Goal: Task Accomplishment & Management: Complete application form

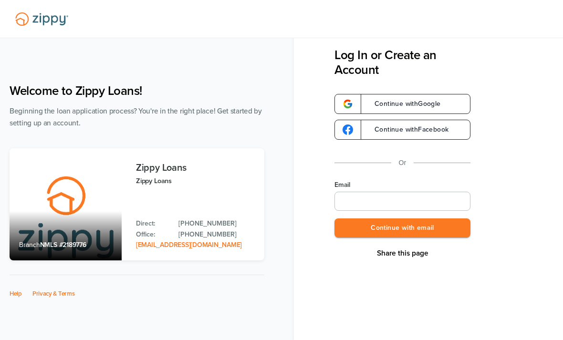
click at [396, 206] on input "Email" at bounding box center [402, 201] width 136 height 19
click at [490, 211] on div "Share this page Log In or Create an Account Continue with Google Continue with …" at bounding box center [448, 158] width 228 height 221
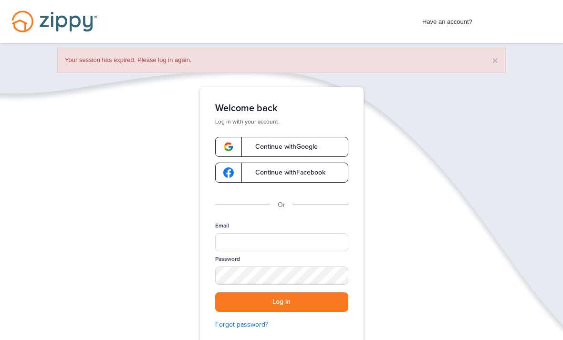
scroll to position [51, 0]
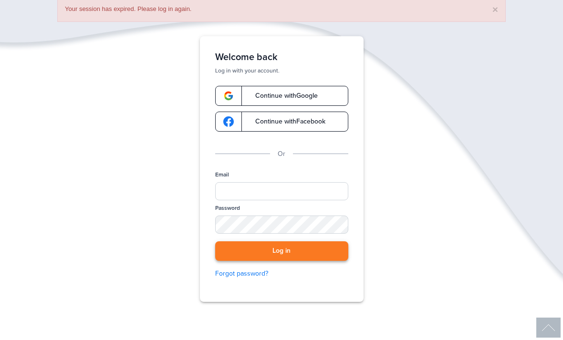
click at [321, 241] on button "Log in" at bounding box center [281, 251] width 133 height 20
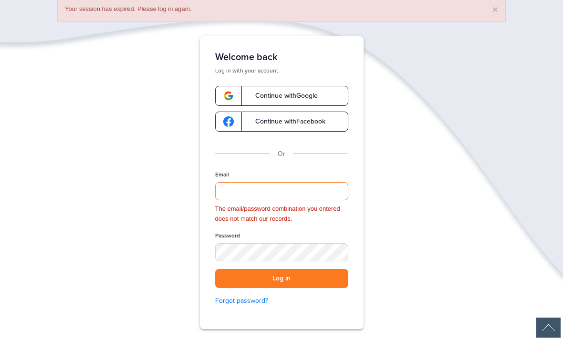
click at [298, 193] on input "Email" at bounding box center [281, 191] width 133 height 18
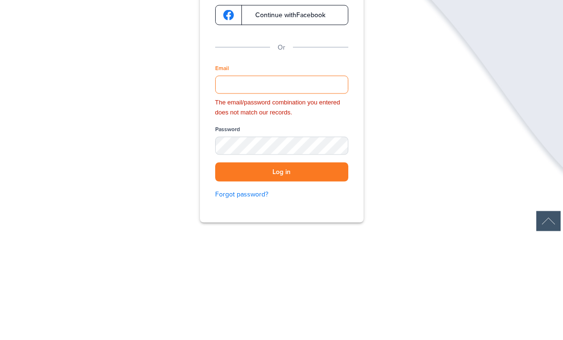
type input "**********"
click at [281, 269] on button "Log in" at bounding box center [281, 279] width 133 height 20
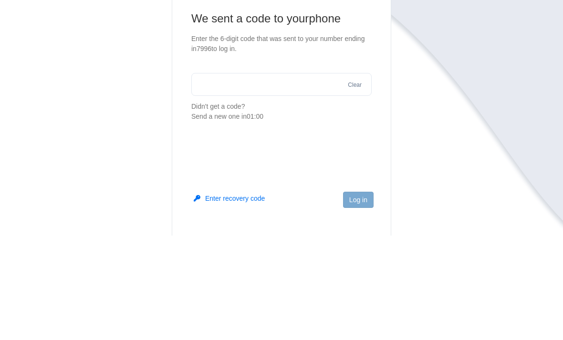
scroll to position [104, 0]
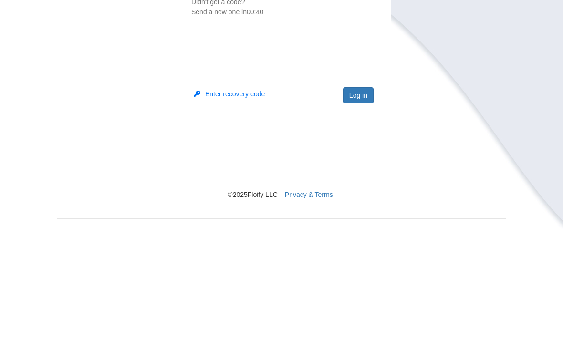
type input "******"
click at [206, 149] on main "We sent a code to your phone Enter the 6-digit code that was sent to your numbe…" at bounding box center [281, 111] width 219 height 272
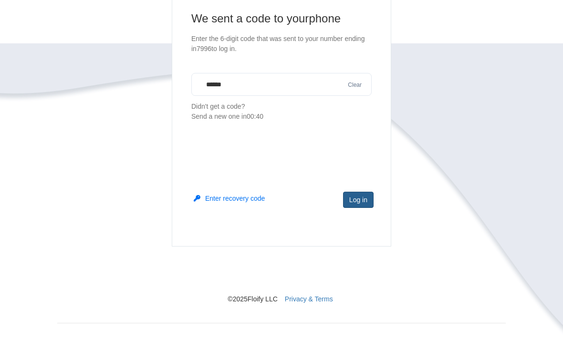
click at [359, 207] on button "Log in" at bounding box center [358, 200] width 31 height 16
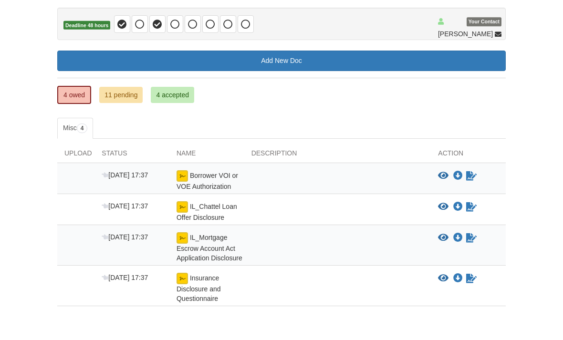
scroll to position [100, 0]
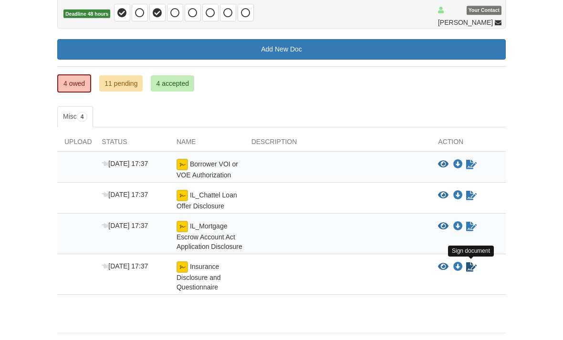
click at [468, 266] on icon "Sign Form" at bounding box center [471, 267] width 10 height 10
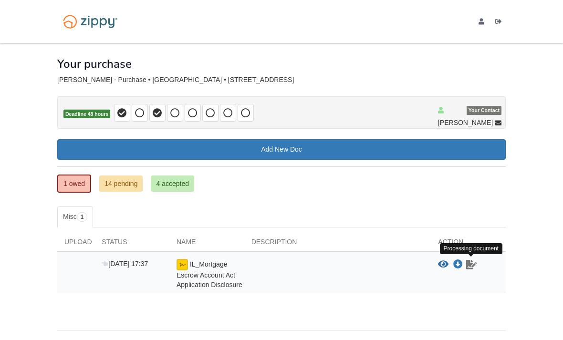
click at [477, 265] on link "Sign document" at bounding box center [471, 264] width 12 height 11
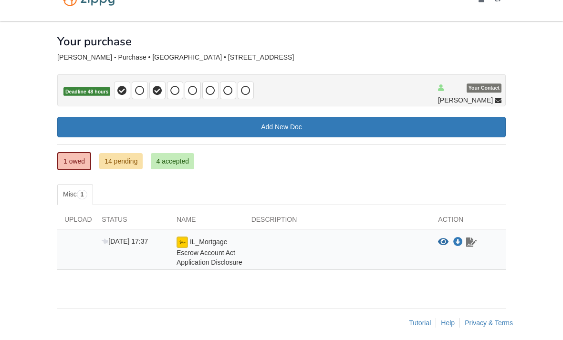
scroll to position [31, 0]
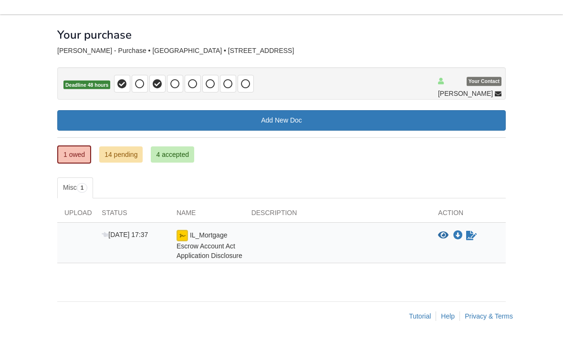
click at [503, 254] on div "View blank/sample document View blank/sample document Download file/sample doc …" at bounding box center [468, 245] width 75 height 31
click at [488, 245] on div "View blank/sample document View blank/sample document Download file/sample doc …" at bounding box center [468, 245] width 75 height 31
click at [440, 232] on icon "View IL_Mortgage Escrow Account Act Application Disclosure" at bounding box center [443, 236] width 10 height 10
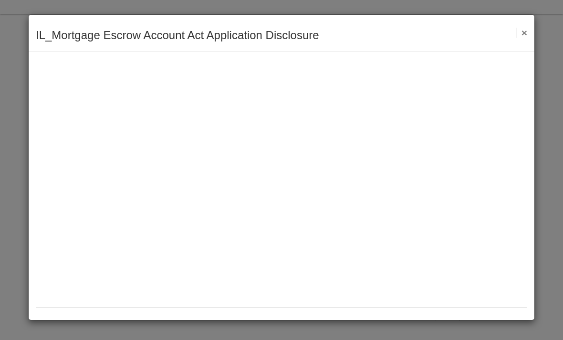
scroll to position [403, 0]
click at [523, 36] on button "×" at bounding box center [521, 33] width 11 height 10
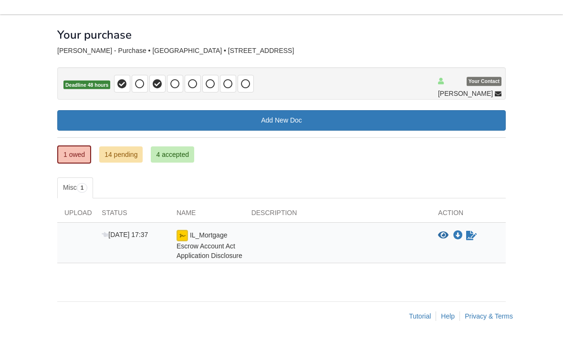
click at [64, 148] on link "1 owed" at bounding box center [74, 154] width 34 height 18
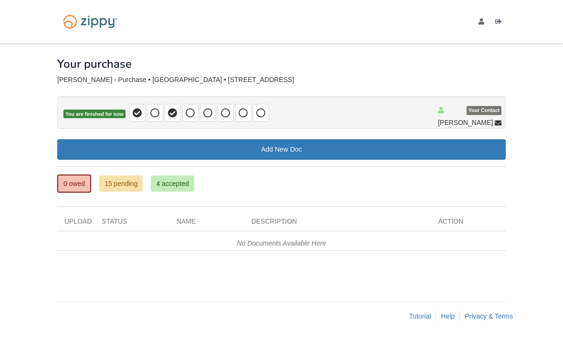
click at [114, 185] on link "15 pending" at bounding box center [120, 184] width 43 height 16
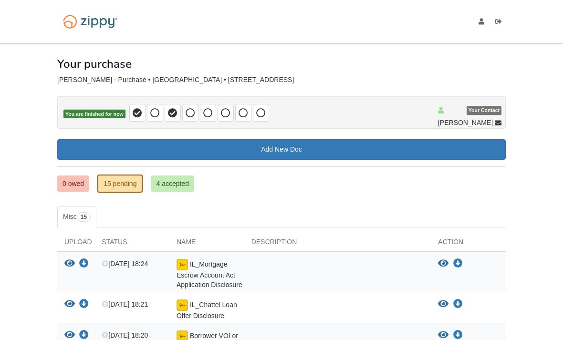
click at [168, 182] on link "4 accepted" at bounding box center [172, 184] width 43 height 16
